Goal: Navigation & Orientation: Find specific page/section

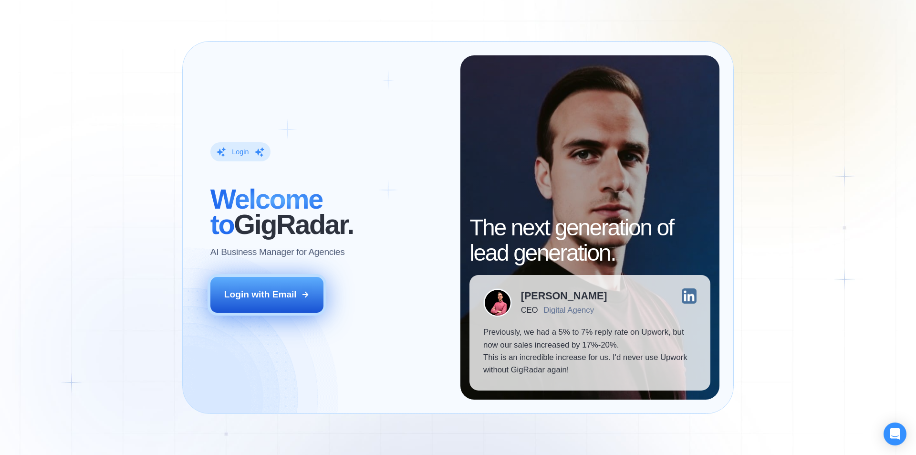
click at [283, 296] on div "Login with Email" at bounding box center [260, 294] width 73 height 12
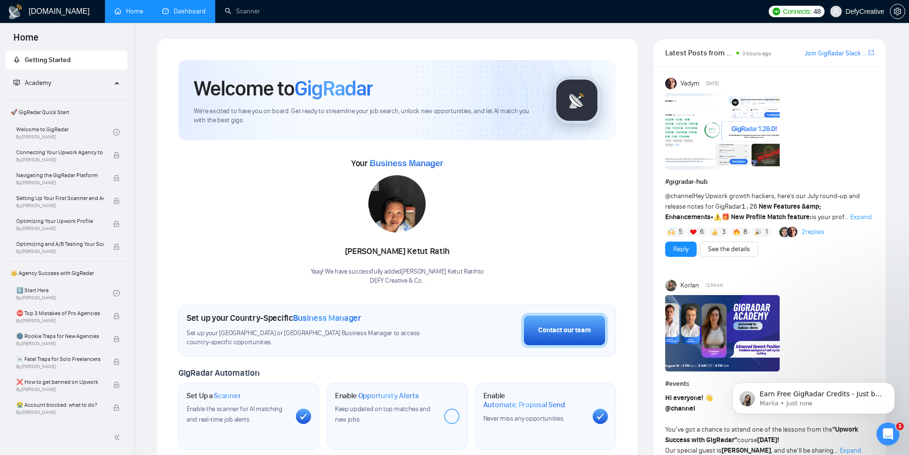
click at [181, 14] on link "Dashboard" at bounding box center [183, 11] width 43 height 8
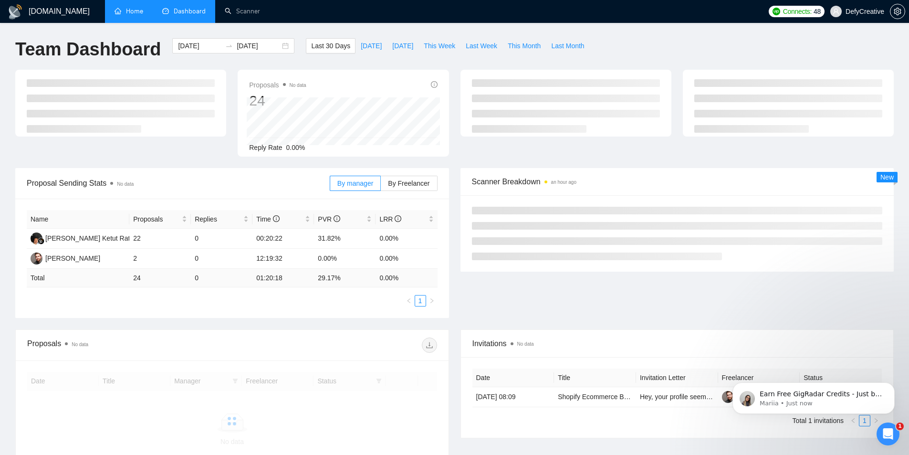
click at [131, 13] on link "Home" at bounding box center [129, 11] width 29 height 8
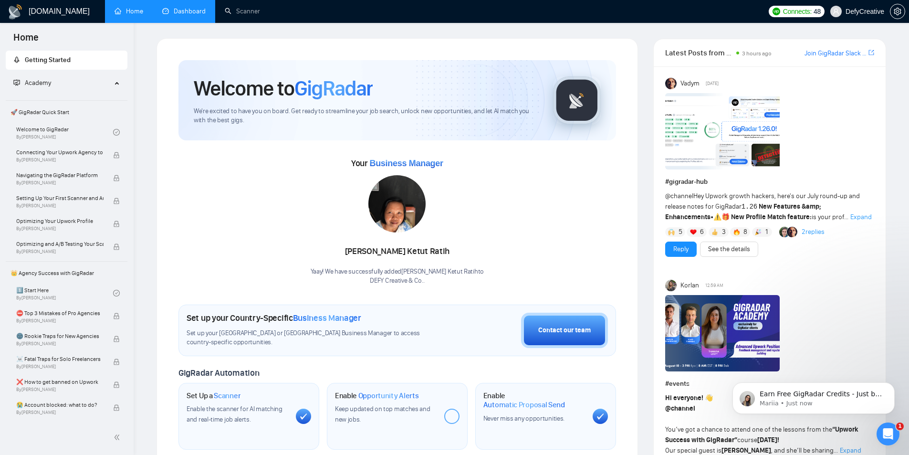
click at [196, 15] on link "Dashboard" at bounding box center [183, 11] width 43 height 8
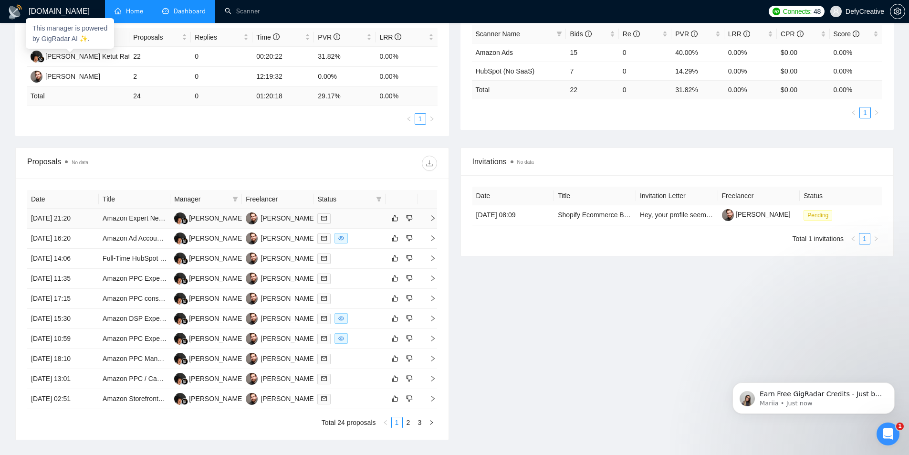
scroll to position [191, 0]
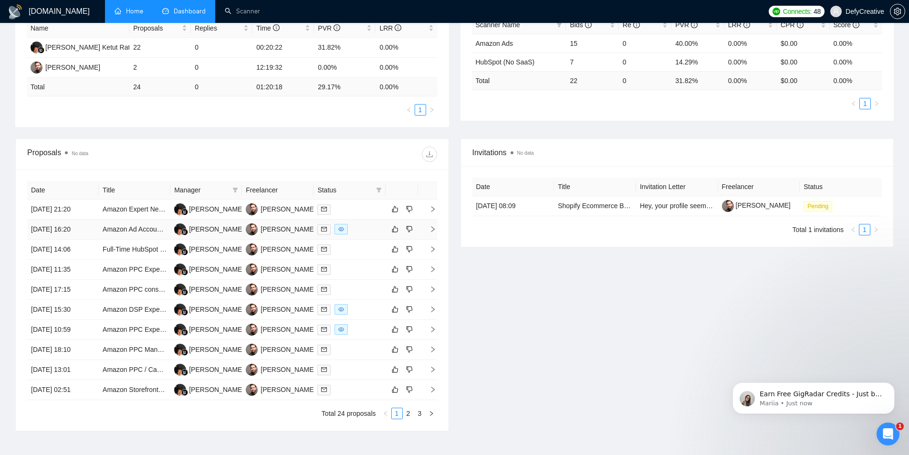
click at [68, 227] on td "[DATE] 16:20" at bounding box center [63, 230] width 72 height 20
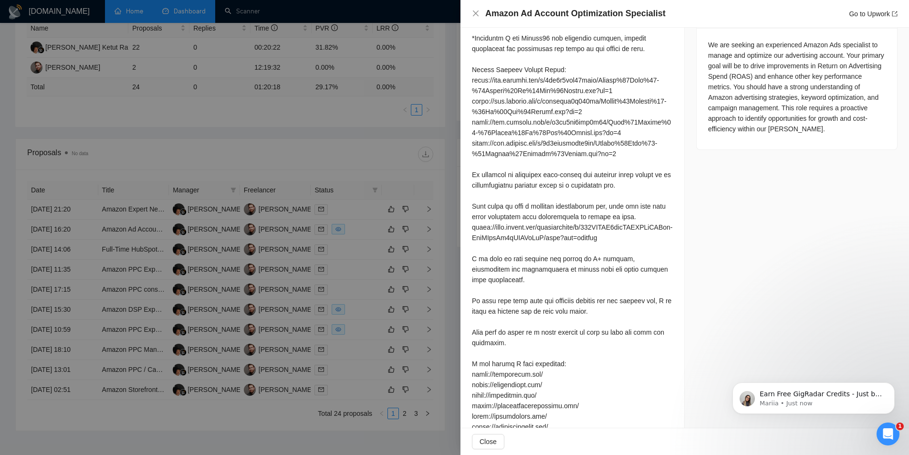
scroll to position [239, 0]
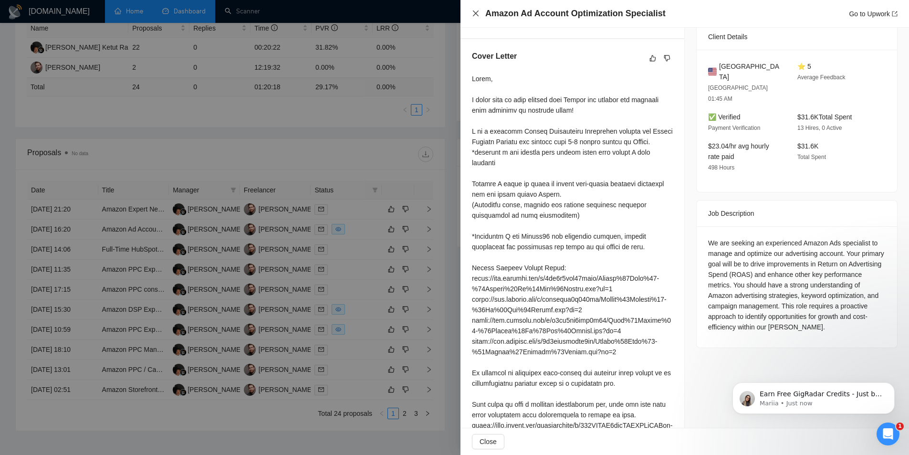
click at [477, 16] on icon "close" at bounding box center [476, 14] width 8 height 8
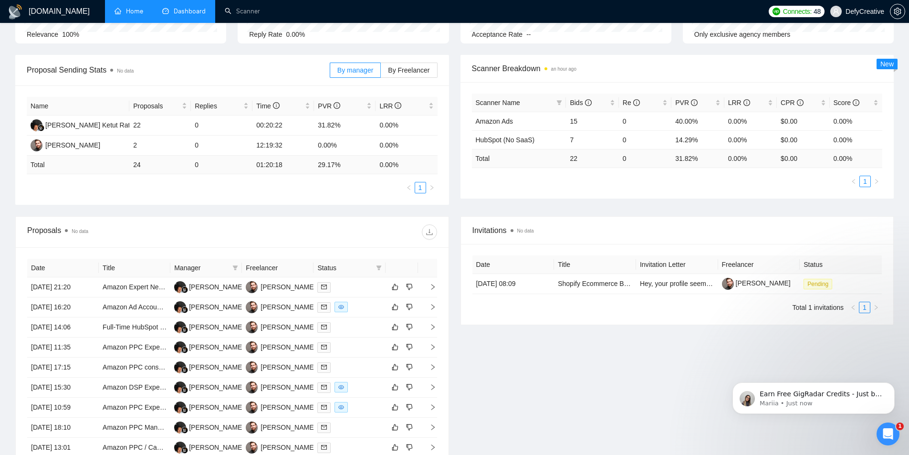
scroll to position [0, 0]
